Goal: Task Accomplishment & Management: Manage account settings

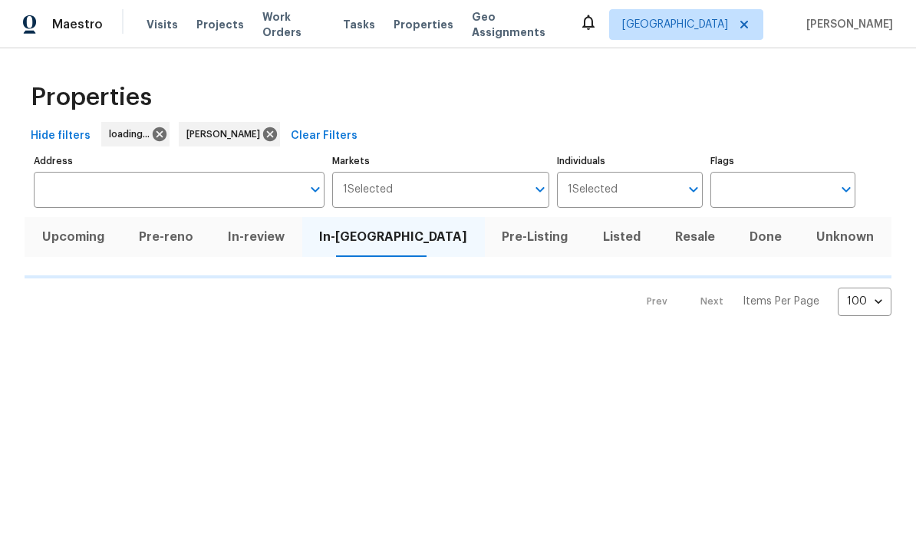
scroll to position [83, 0]
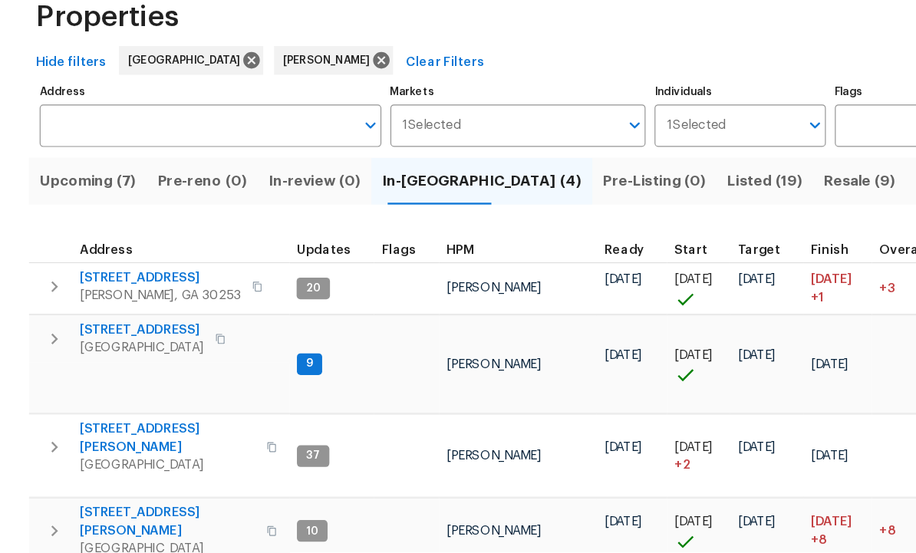
click at [619, 226] on span "Listed (19)" at bounding box center [651, 236] width 64 height 21
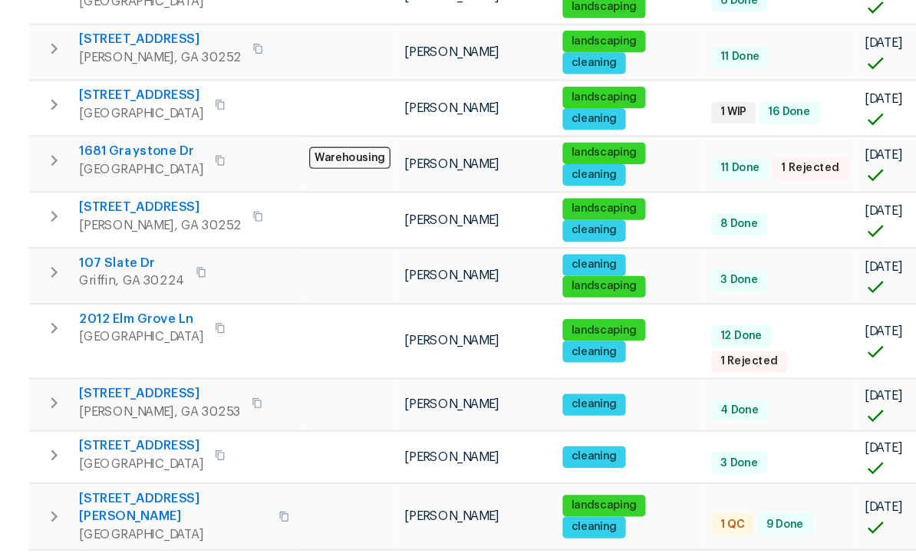
scroll to position [672, 0]
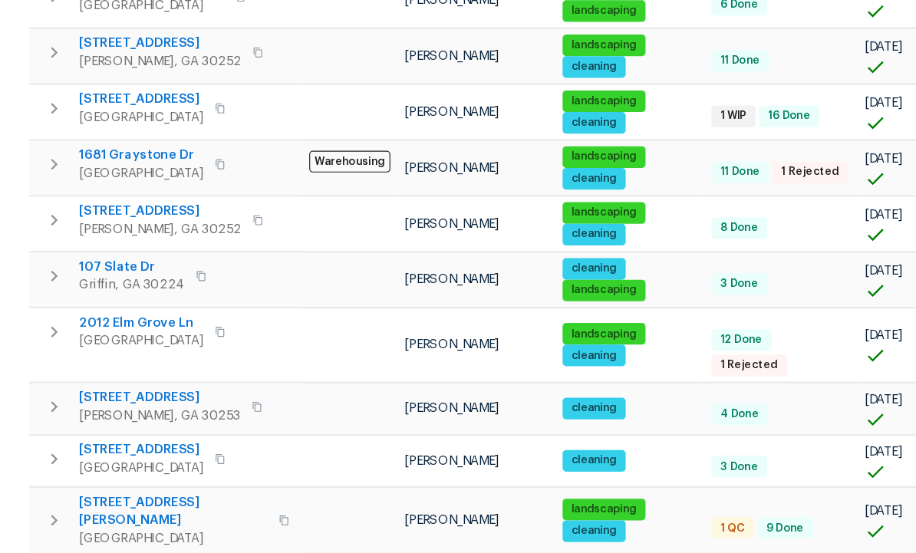
click at [120, 350] on span "2012 Elm Grove Ln" at bounding box center [120, 357] width 106 height 15
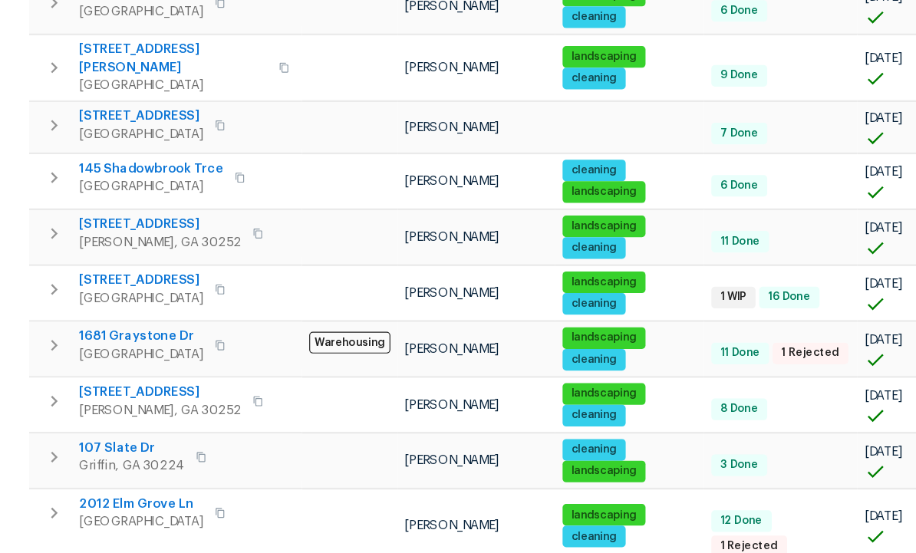
scroll to position [517, 0]
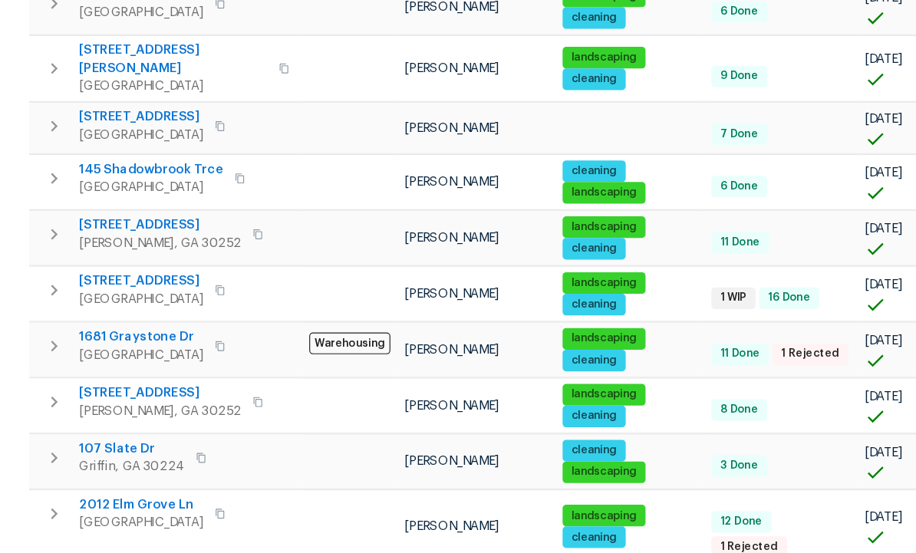
click at [114, 362] on span "1681 Graystone Dr" at bounding box center [120, 369] width 106 height 15
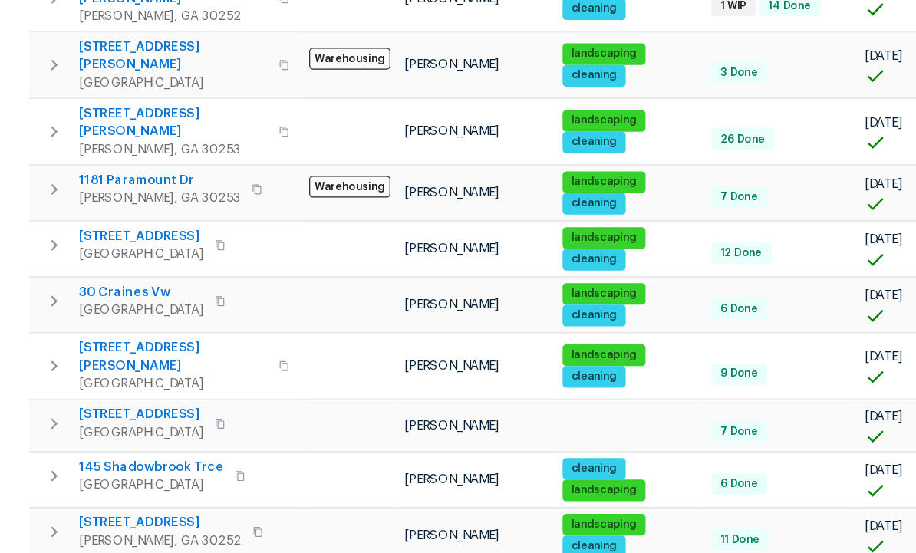
scroll to position [248, 0]
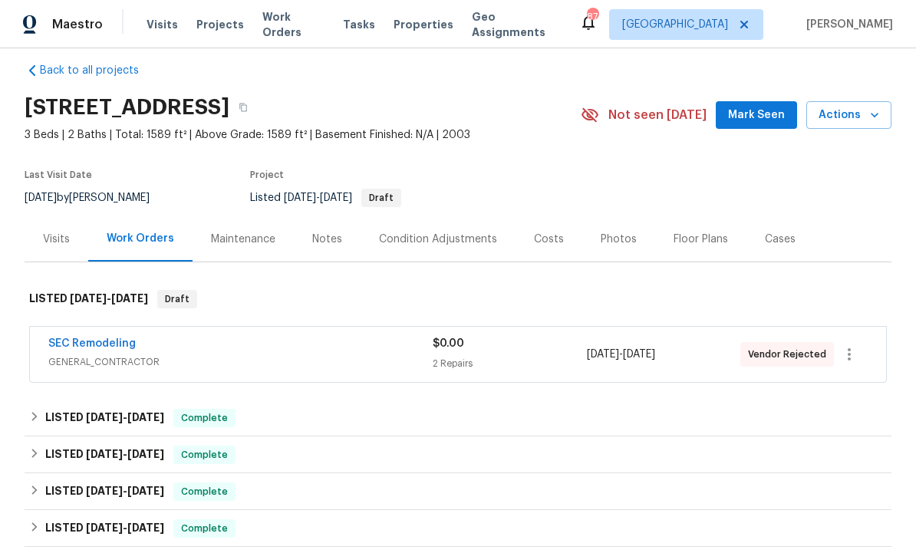
scroll to position [22, 0]
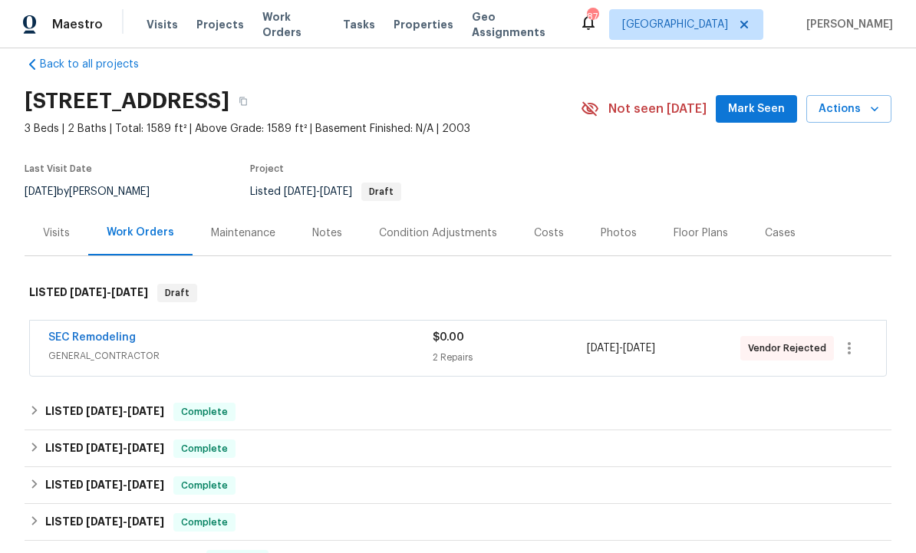
click at [94, 332] on link "SEC Remodeling" at bounding box center [91, 337] width 87 height 11
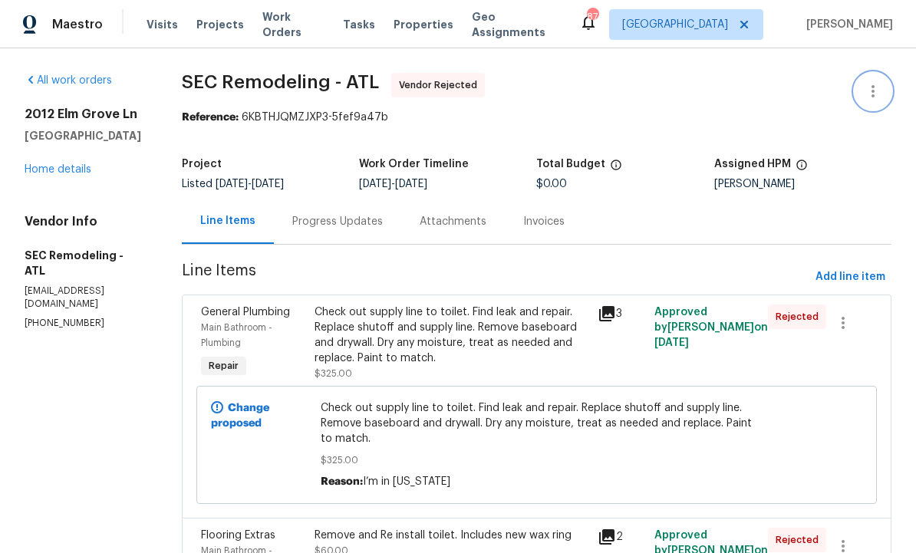
click at [874, 90] on icon "button" at bounding box center [873, 91] width 18 height 18
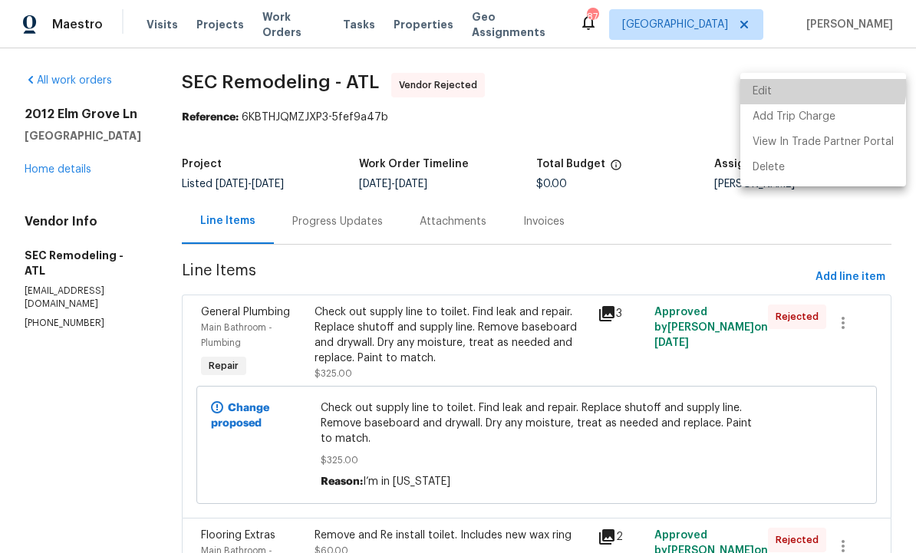
click at [807, 84] on li "Edit" at bounding box center [823, 91] width 166 height 25
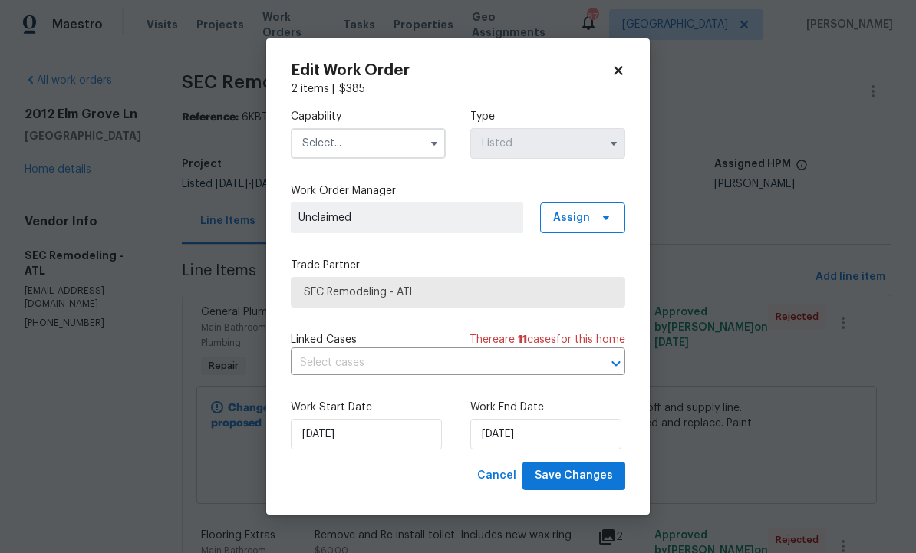
click at [322, 140] on input "text" at bounding box center [368, 143] width 155 height 31
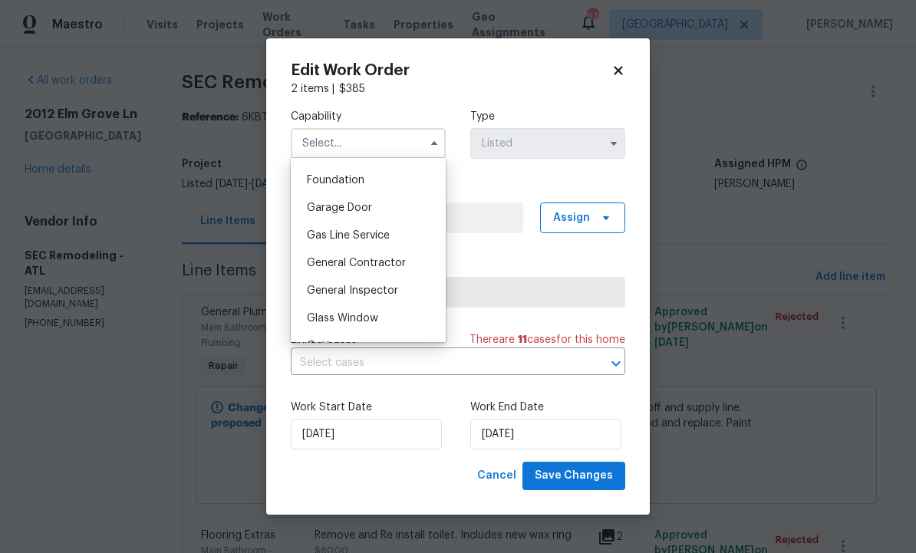
scroll to position [650, 0]
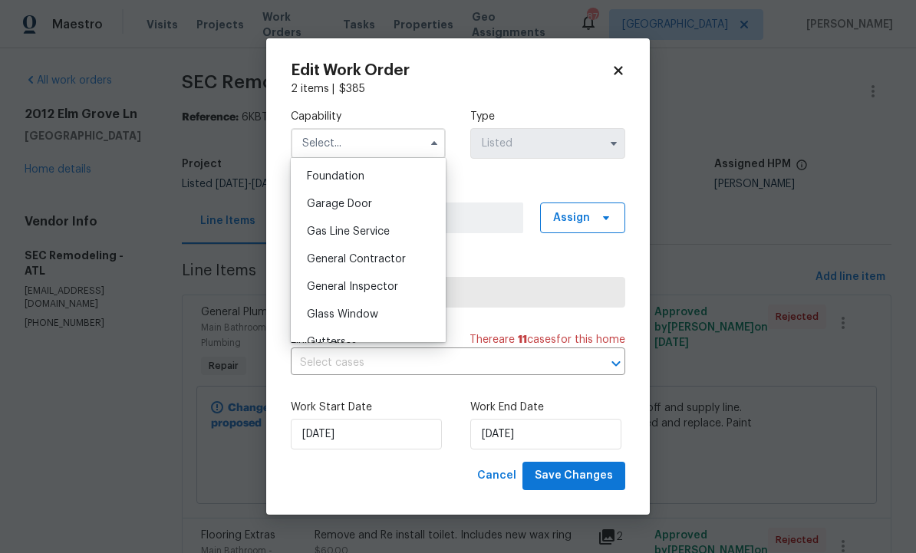
click at [325, 260] on span "General Contractor" at bounding box center [356, 259] width 99 height 11
type input "General Contractor"
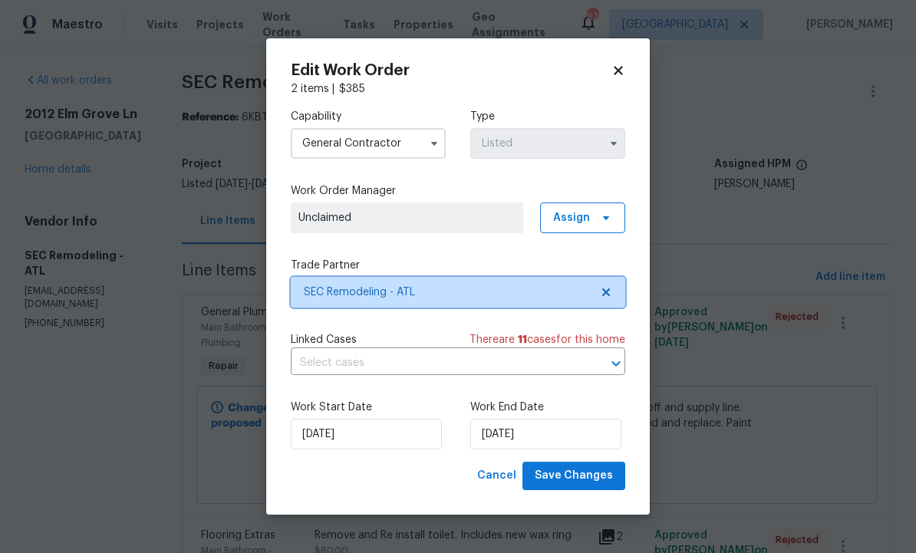
click at [544, 296] on span "SEC Remodeling - ATL" at bounding box center [447, 292] width 286 height 15
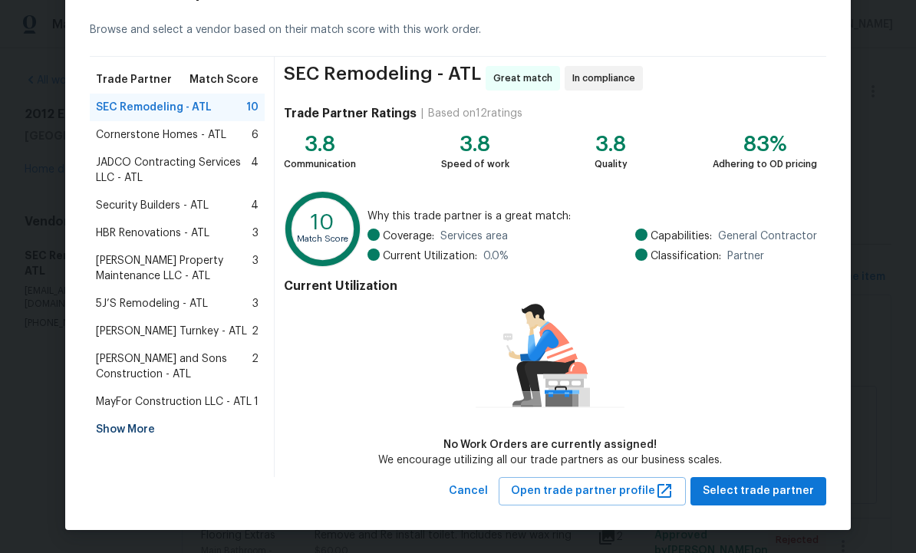
scroll to position [61, 0]
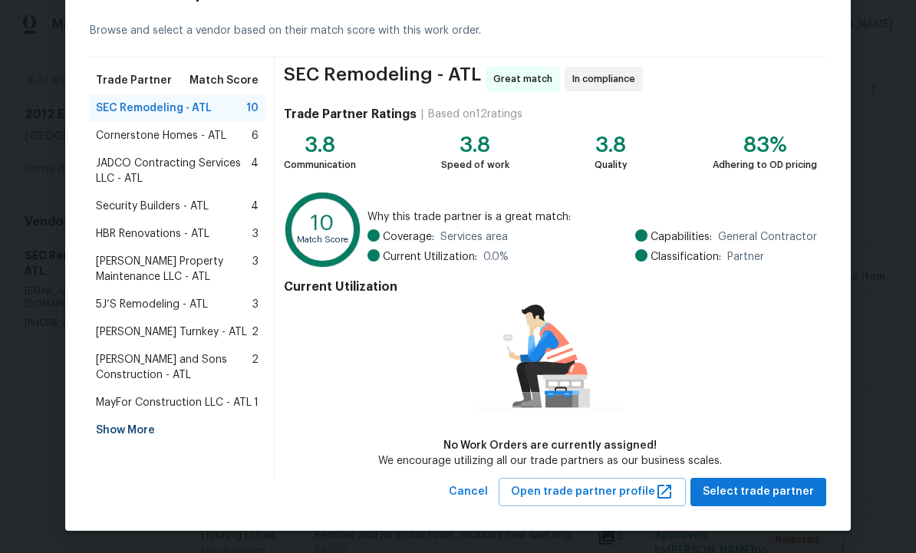
click at [125, 427] on div "Show More" at bounding box center [177, 430] width 175 height 28
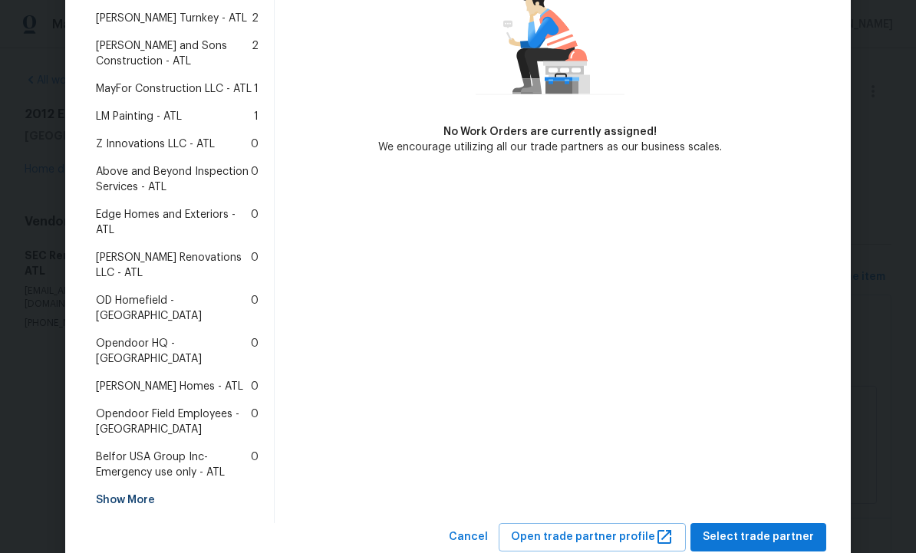
scroll to position [374, 0]
click at [139, 380] on span "Therrien Homes - ATL" at bounding box center [169, 387] width 147 height 15
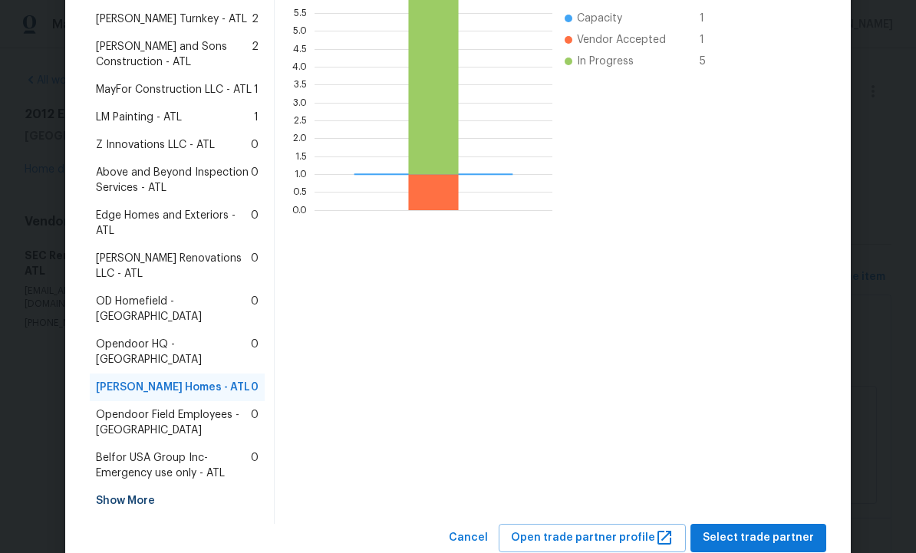
click at [755, 458] on div "Therrien Homes - ATL In compliance Trade Partner Ratings | Based on 13 ratings …" at bounding box center [550, 134] width 551 height 779
click at [759, 528] on span "Select trade partner" at bounding box center [758, 537] width 111 height 19
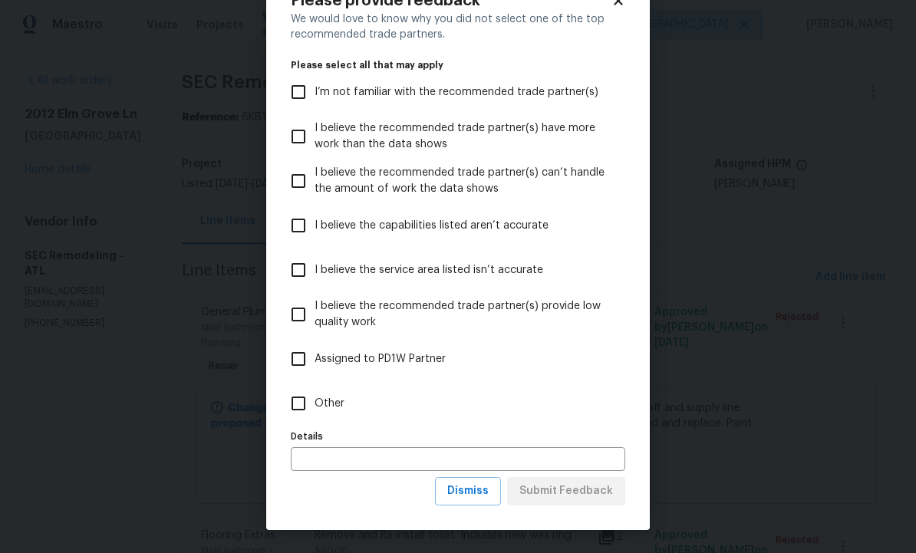
scroll to position [55, 0]
click at [466, 495] on span "Dismiss" at bounding box center [467, 491] width 41 height 19
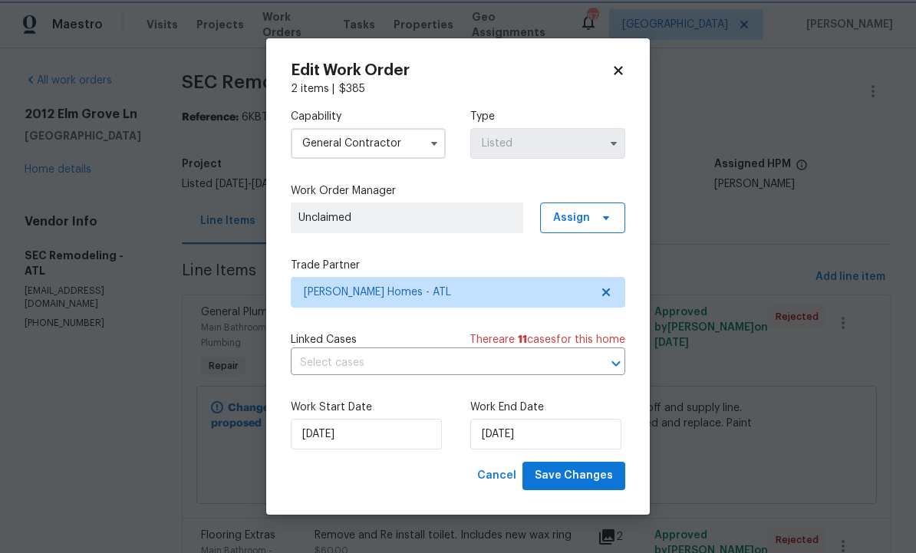
scroll to position [0, 0]
click at [548, 433] on input "10/7/2025" at bounding box center [545, 434] width 151 height 31
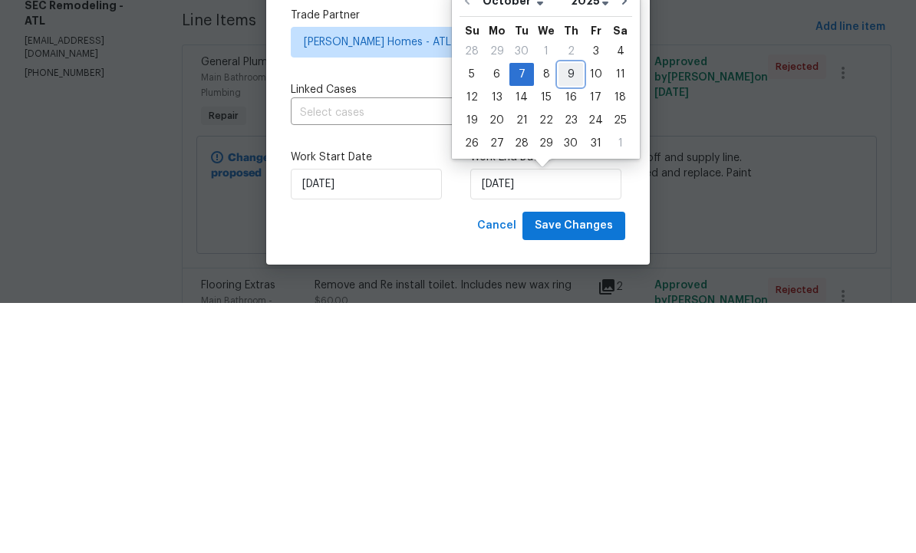
click at [563, 314] on div "9" at bounding box center [570, 324] width 25 height 21
type input "10/9/2025"
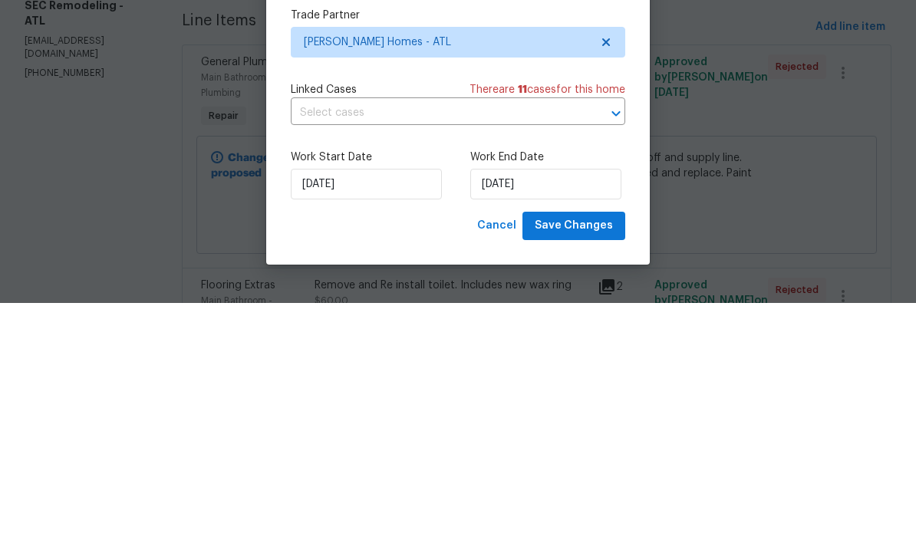
scroll to position [51, 0]
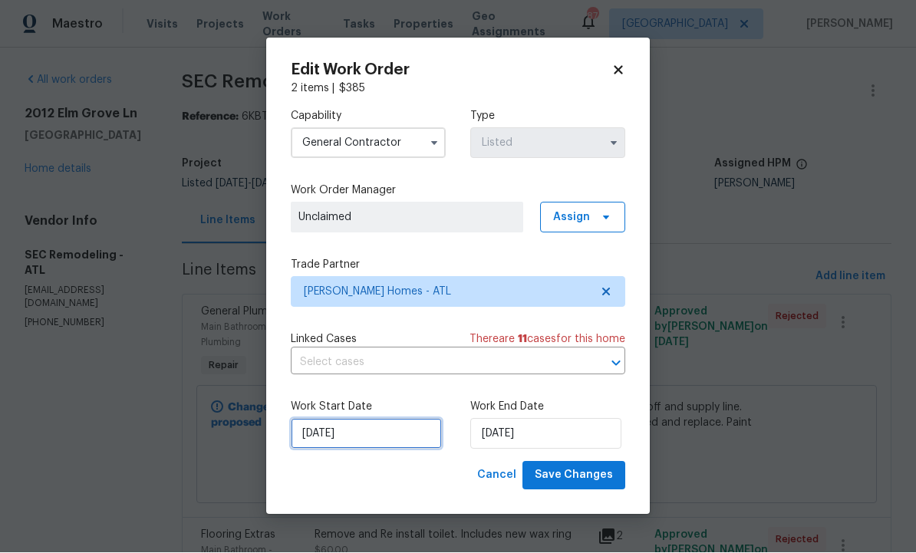
click at [351, 426] on input "10/3/2025" at bounding box center [366, 434] width 151 height 31
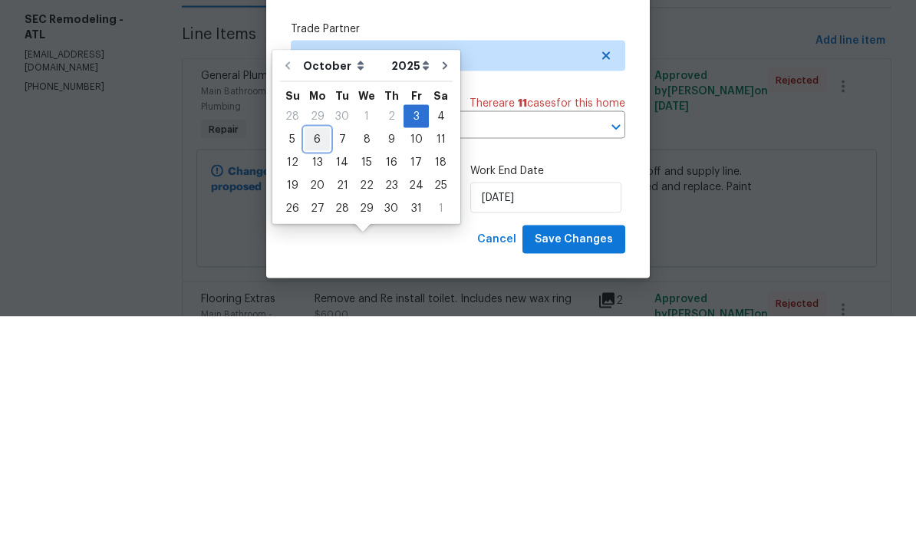
click at [314, 365] on div "6" at bounding box center [316, 375] width 25 height 21
type input "10/6/2025"
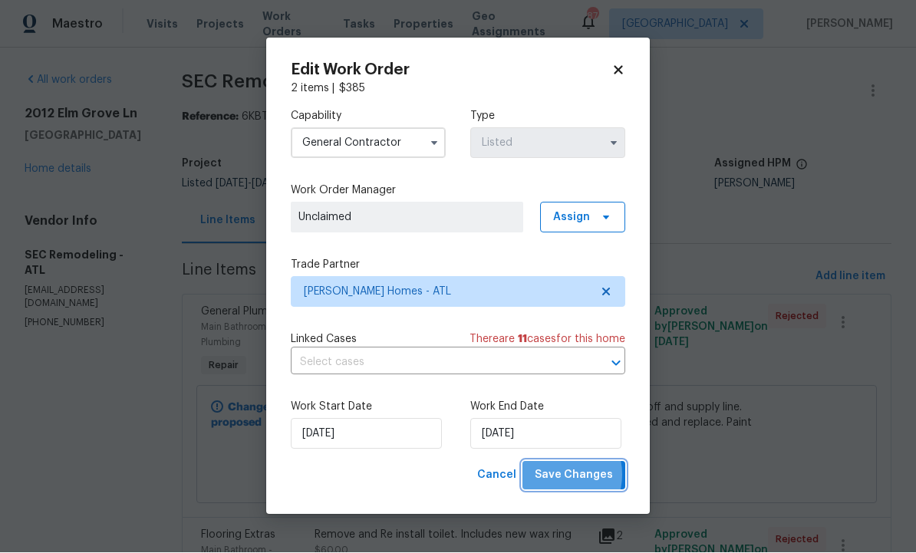
click at [564, 476] on span "Save Changes" at bounding box center [574, 475] width 78 height 19
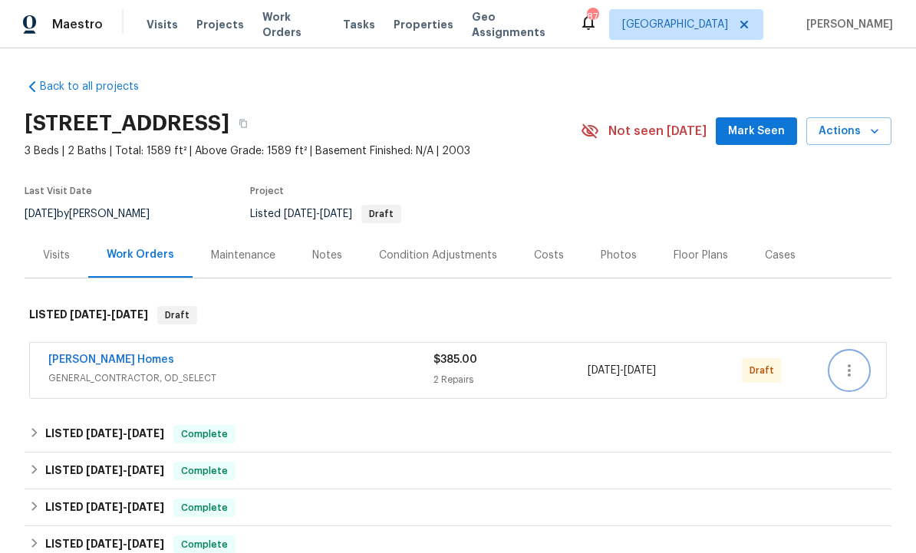
click at [848, 378] on icon "button" at bounding box center [849, 370] width 18 height 18
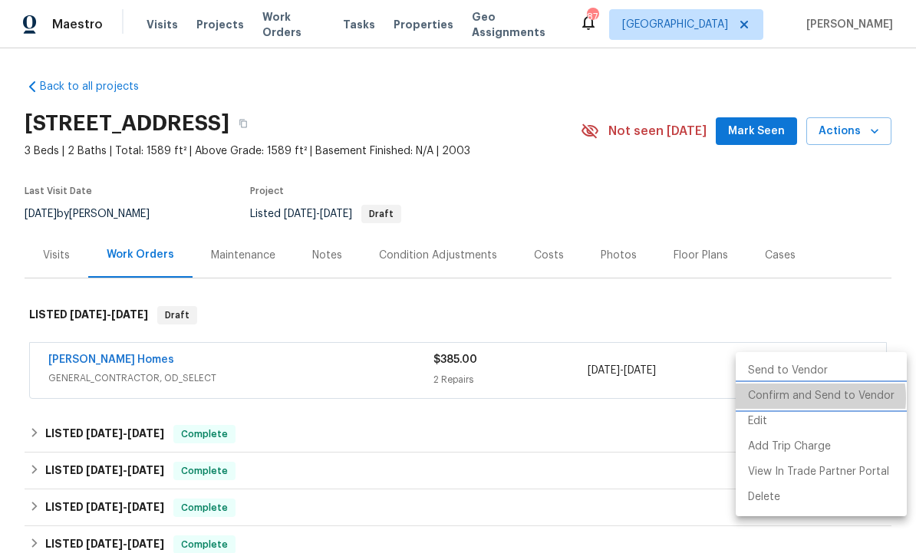
click at [810, 398] on li "Confirm and Send to Vendor" at bounding box center [820, 395] width 171 height 25
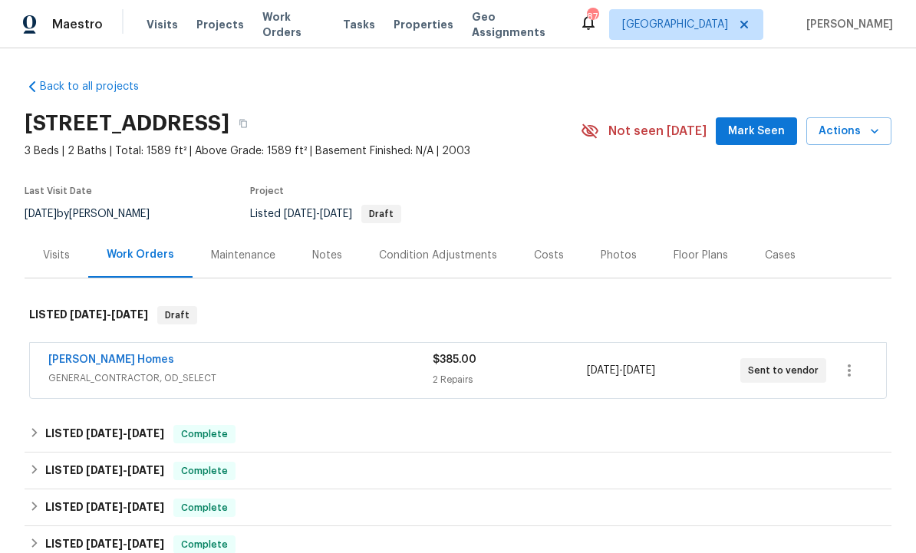
click at [736, 139] on span "Mark Seen" at bounding box center [756, 131] width 57 height 19
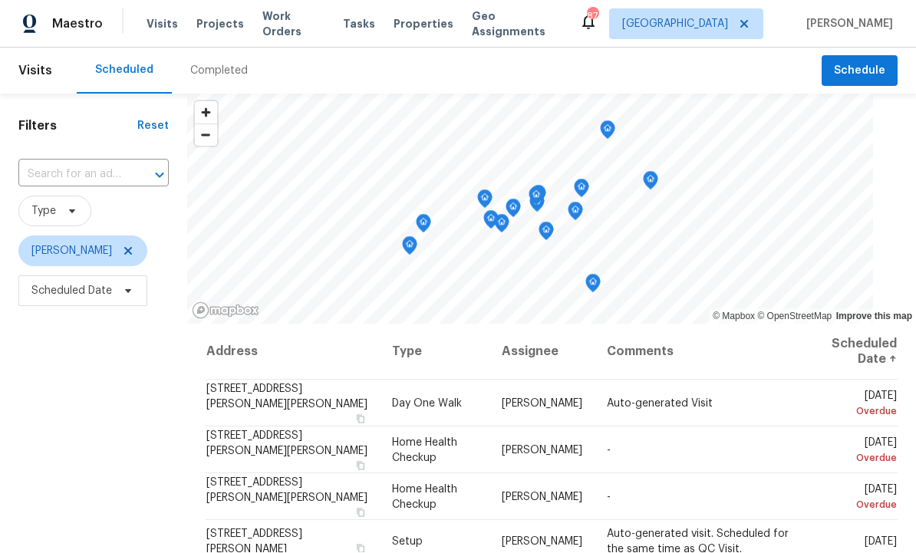
scroll to position [1, 0]
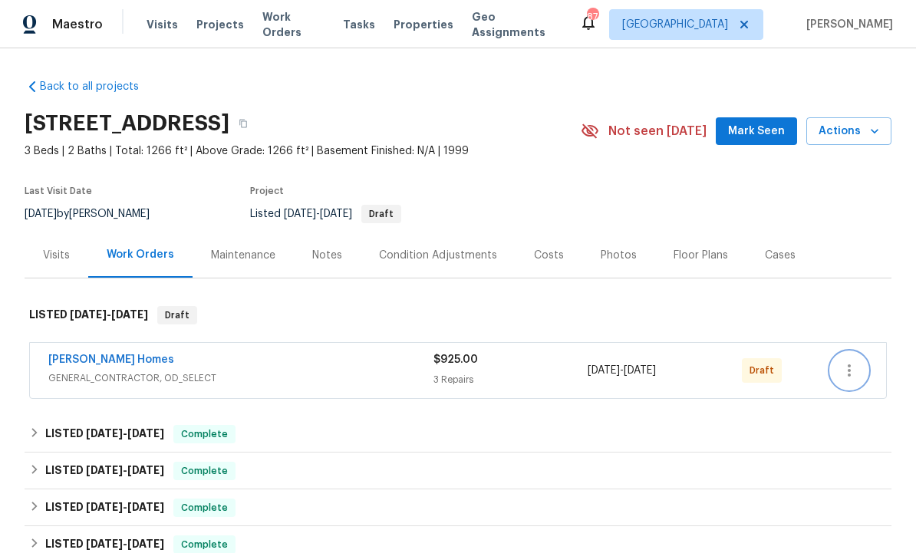
click at [851, 372] on icon "button" at bounding box center [849, 370] width 18 height 18
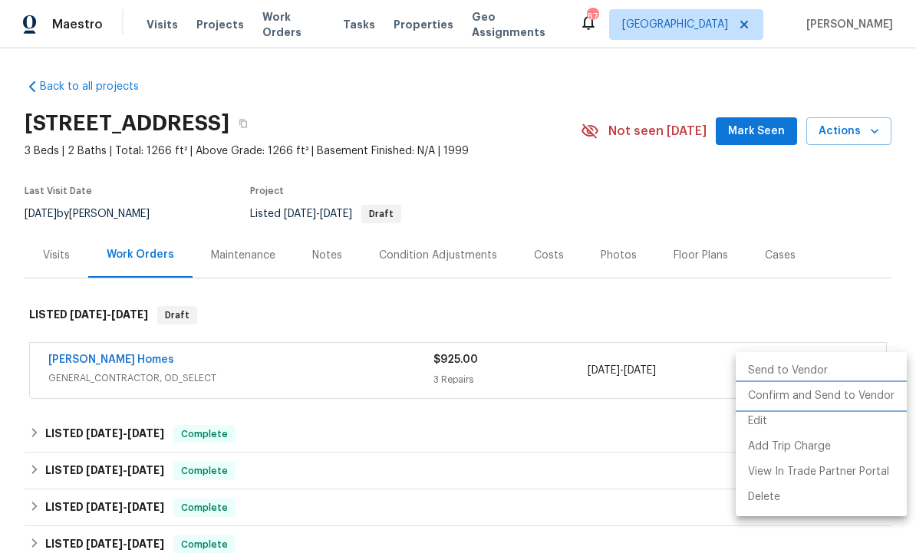
click at [830, 400] on li "Confirm and Send to Vendor" at bounding box center [820, 395] width 171 height 25
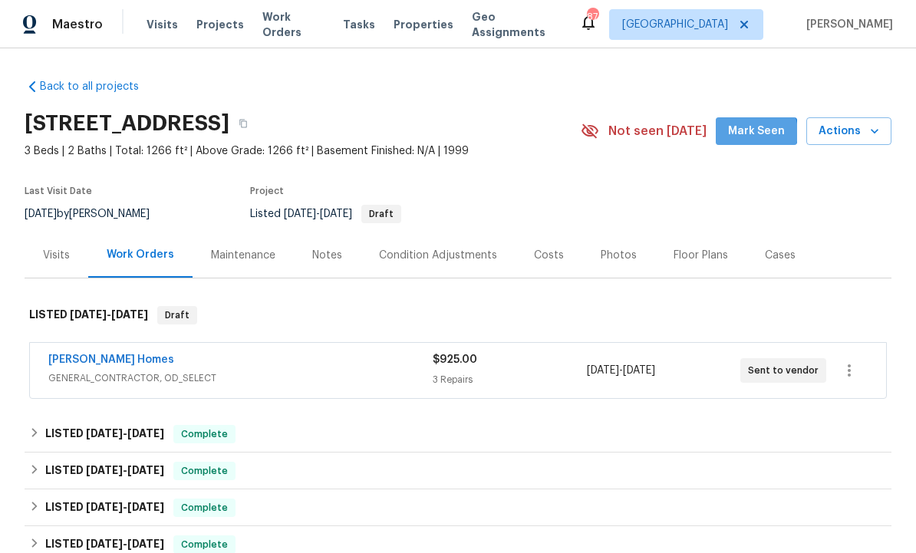
click at [755, 133] on span "Mark Seen" at bounding box center [756, 131] width 57 height 19
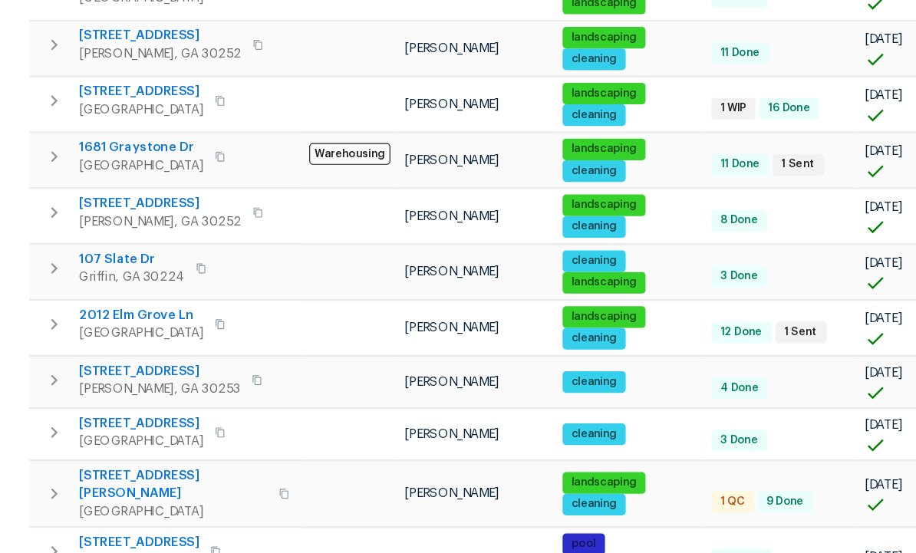
scroll to position [677, 0]
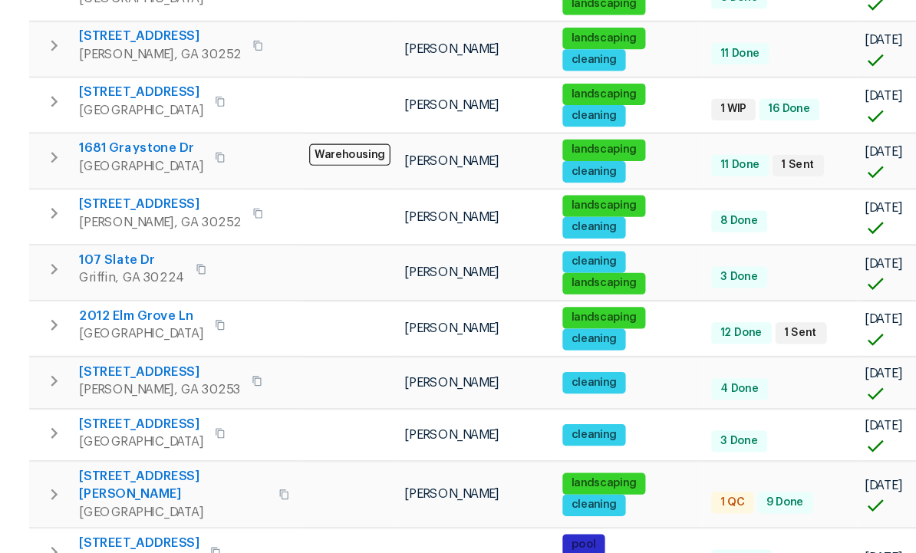
click at [120, 481] on span "[STREET_ADDRESS][PERSON_NAME]" at bounding box center [147, 496] width 160 height 31
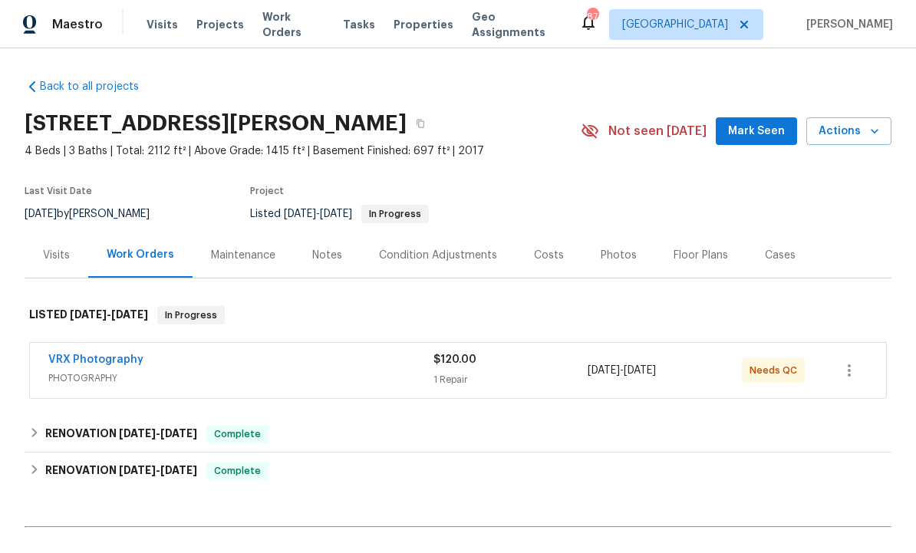
click at [120, 363] on link "VRX Photography" at bounding box center [95, 359] width 95 height 11
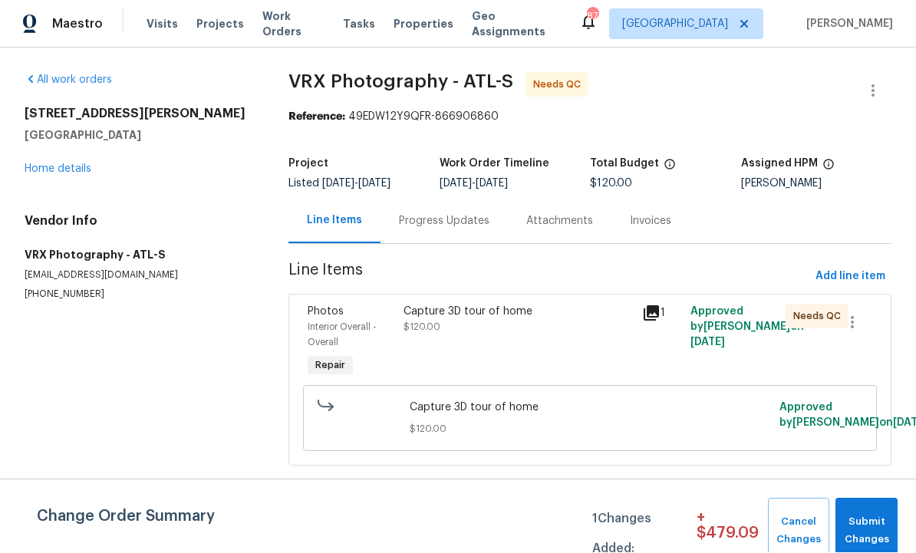
click at [657, 321] on icon at bounding box center [651, 313] width 18 height 18
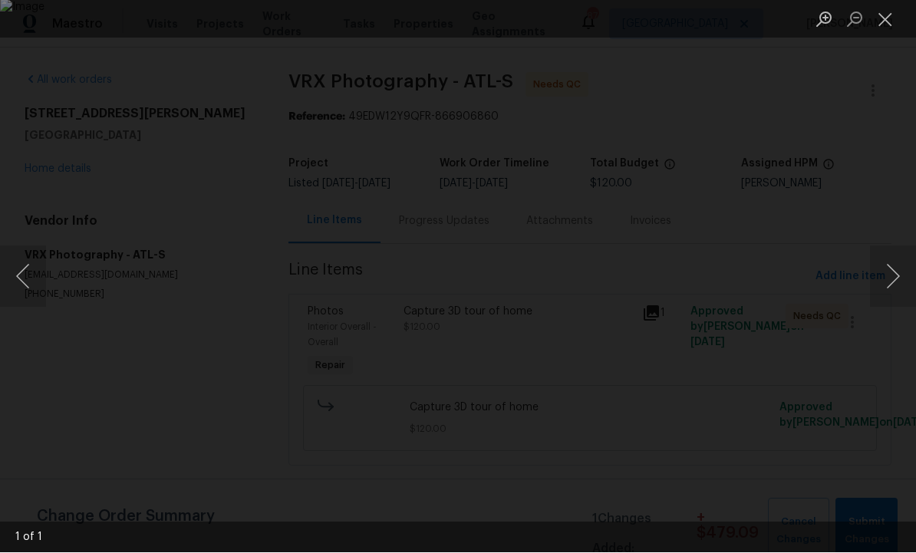
click at [882, 18] on button "Close lightbox" at bounding box center [885, 19] width 31 height 27
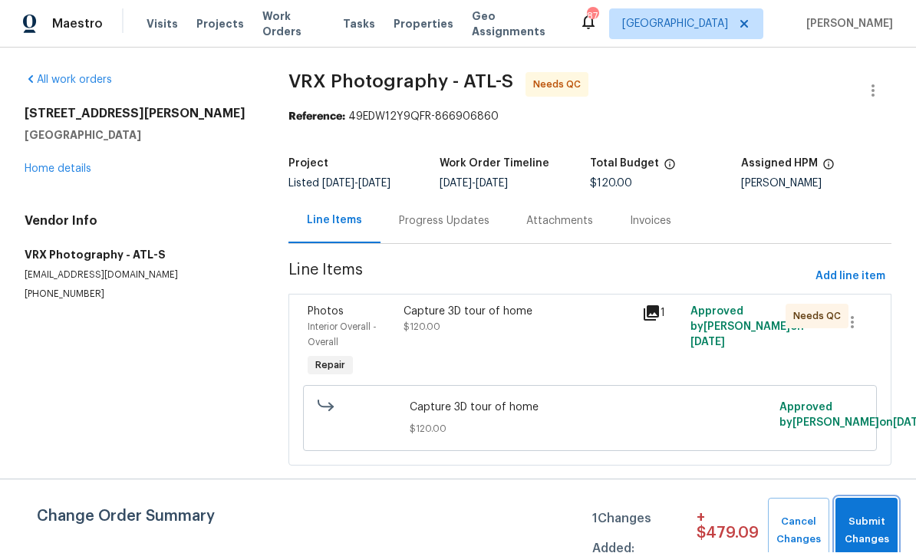
click at [874, 528] on span "Submit Changes" at bounding box center [866, 531] width 47 height 35
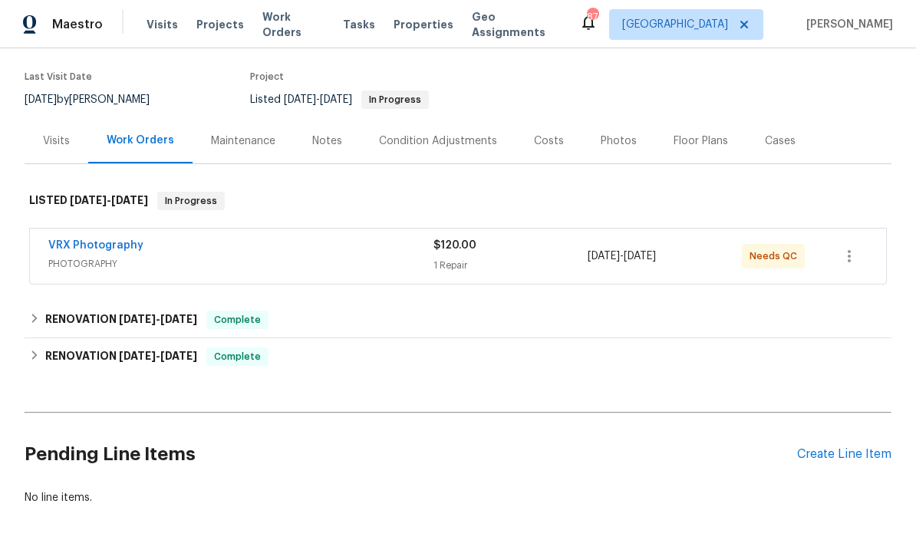
scroll to position [112, 0]
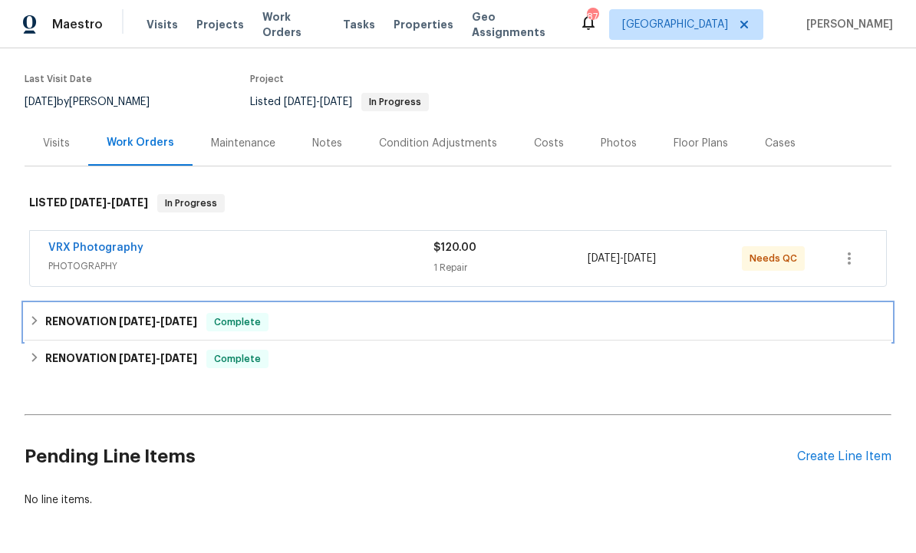
click at [197, 322] on span "10/2/25" at bounding box center [178, 321] width 37 height 11
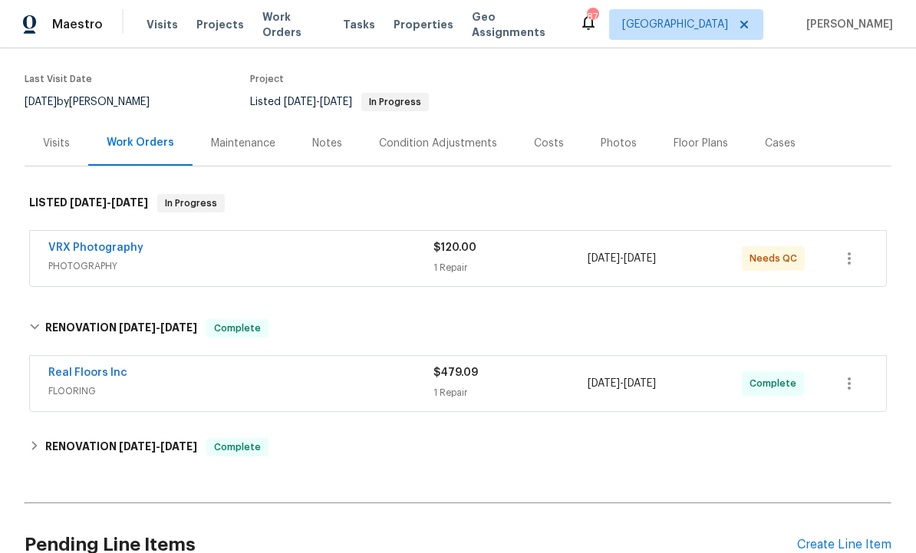
click at [94, 368] on link "Real Floors Inc" at bounding box center [87, 372] width 79 height 11
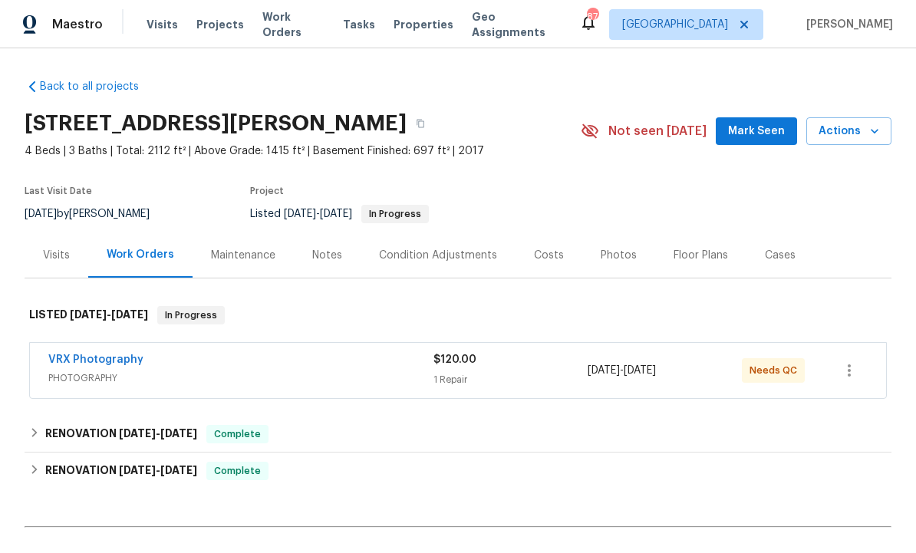
click at [137, 362] on link "VRX Photography" at bounding box center [95, 359] width 95 height 11
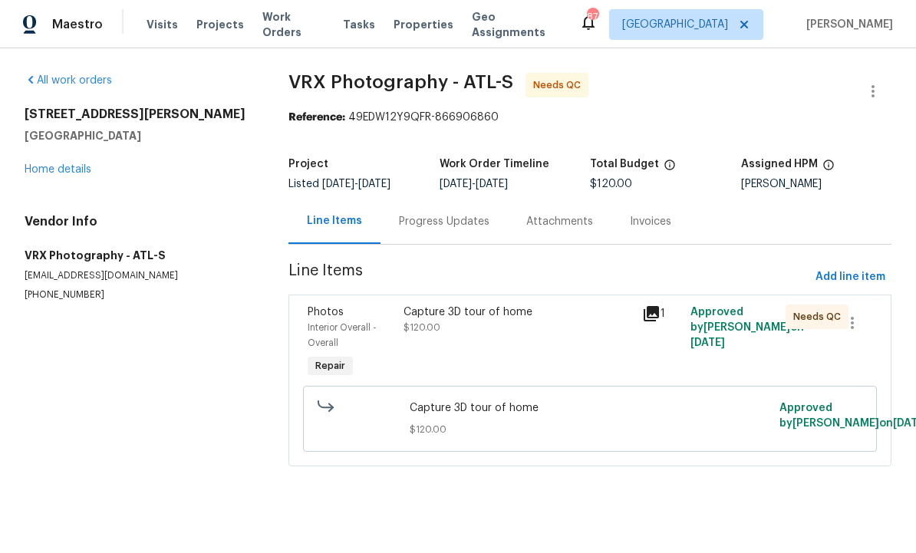
click at [744, 348] on div "Approved by Rayman Felix on 9/29/2025" at bounding box center [734, 343] width 96 height 86
click at [435, 322] on div "Capture 3D tour of home $120.00" at bounding box center [518, 319] width 230 height 31
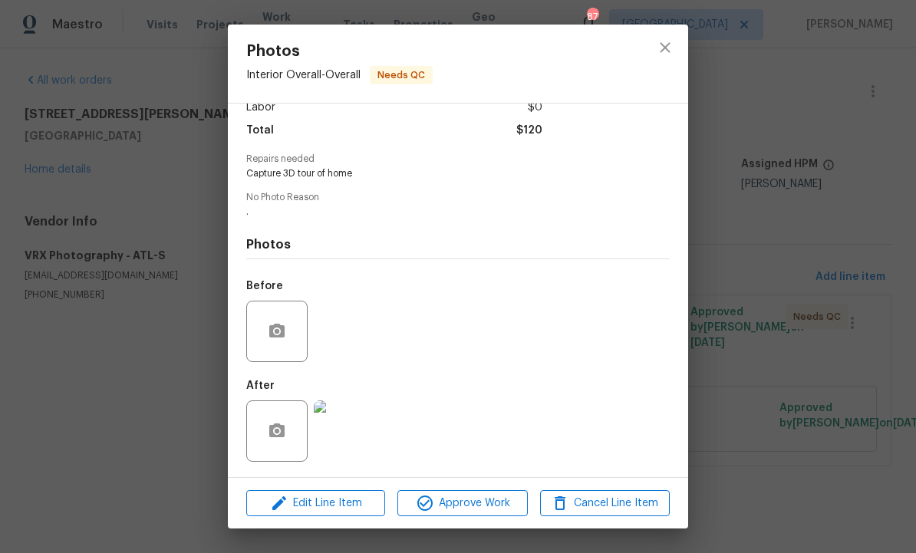
scroll to position [119, 0]
click at [475, 510] on span "Approve Work" at bounding box center [462, 503] width 120 height 19
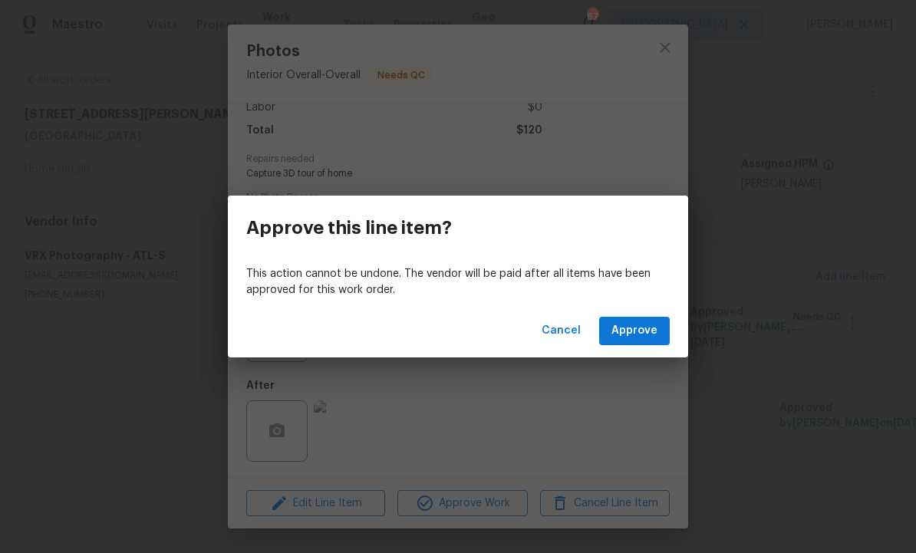
click at [633, 333] on span "Approve" at bounding box center [634, 330] width 46 height 19
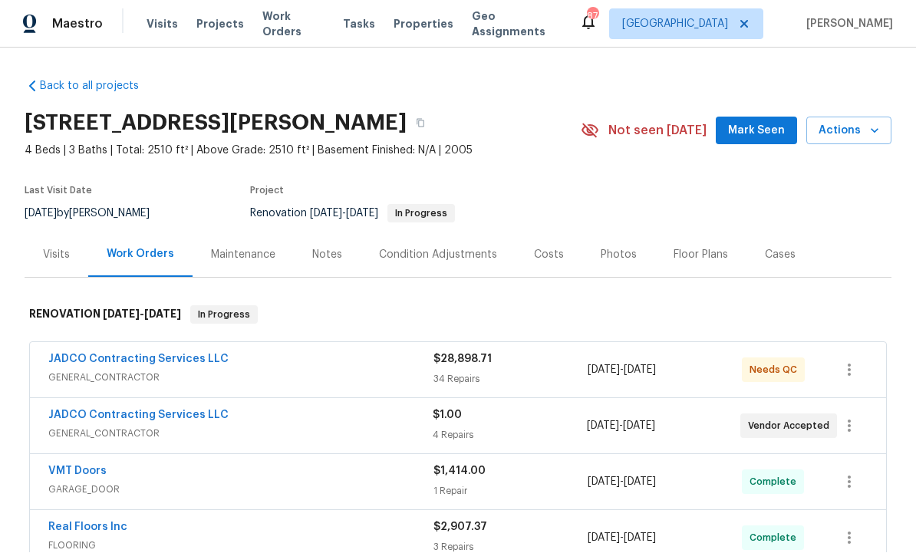
scroll to position [1, 0]
